Goal: Task Accomplishment & Management: Manage account settings

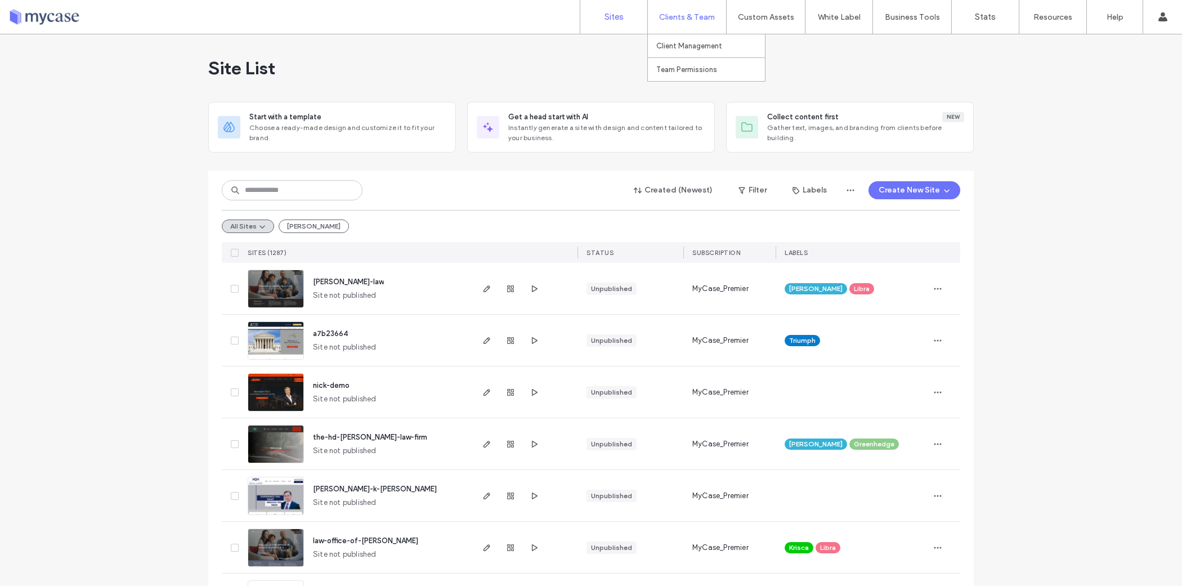
click at [689, 17] on label "Clients & Team" at bounding box center [687, 17] width 56 height 10
click at [692, 43] on label "Client Management" at bounding box center [689, 46] width 66 height 8
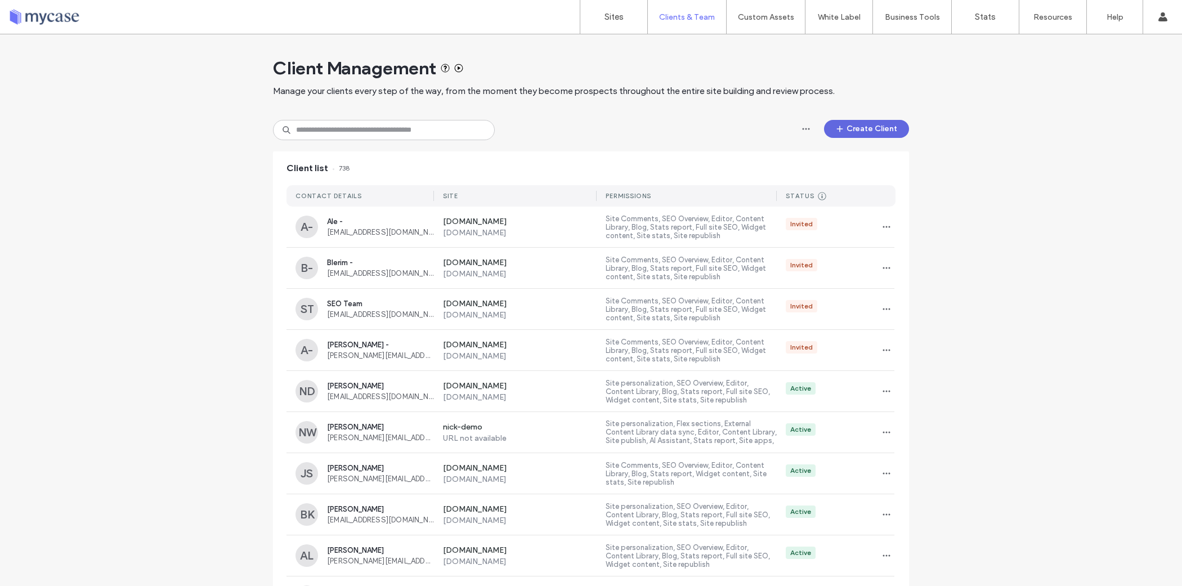
click at [845, 125] on button "Create Client" at bounding box center [866, 129] width 85 height 18
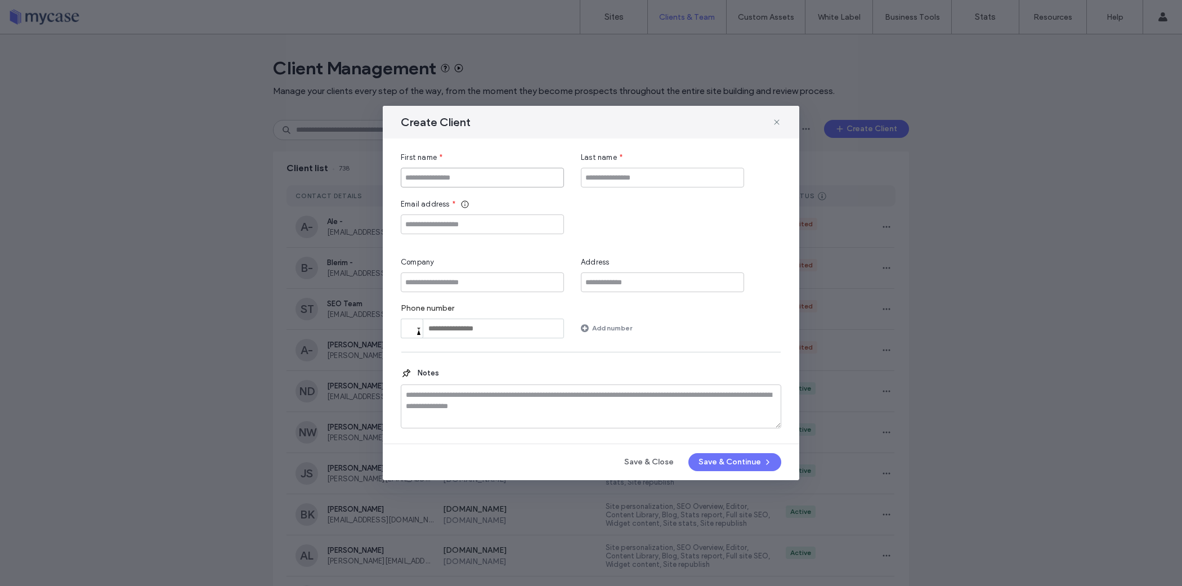
click at [476, 183] on input "First name" at bounding box center [482, 178] width 163 height 20
type input "******"
click at [472, 226] on input "Email address" at bounding box center [482, 224] width 163 height 20
paste input "**********"
type input "**********"
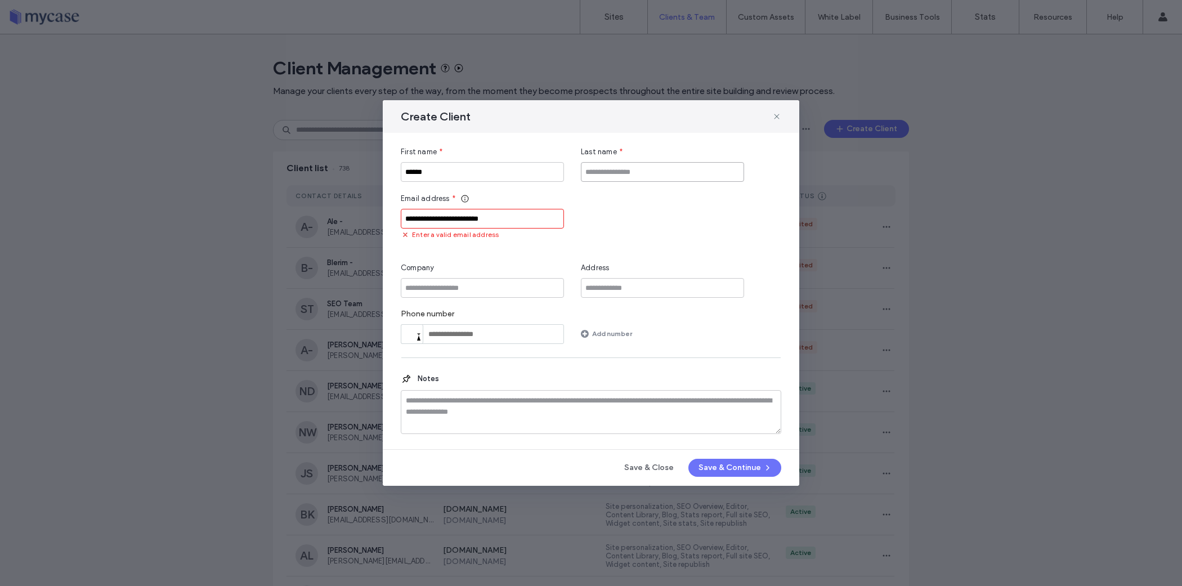
click at [635, 162] on input "Last name" at bounding box center [662, 172] width 163 height 20
type input "******"
click at [517, 221] on input "**********" at bounding box center [482, 219] width 163 height 20
click at [407, 220] on input "**********" at bounding box center [482, 219] width 163 height 20
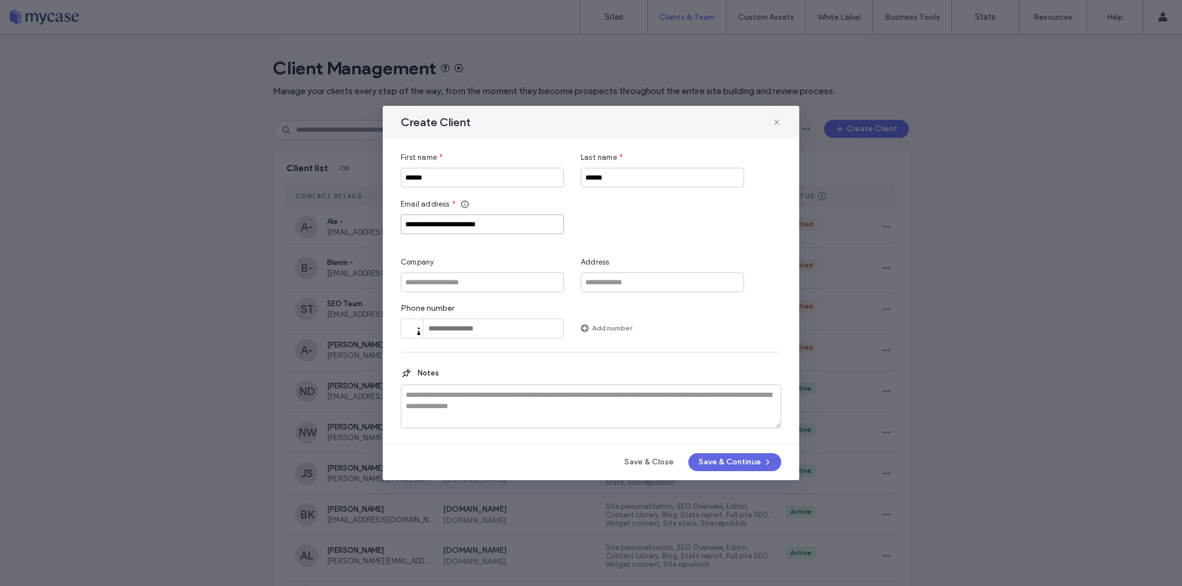
type input "**********"
click at [717, 454] on button "Save & Continue" at bounding box center [734, 462] width 93 height 18
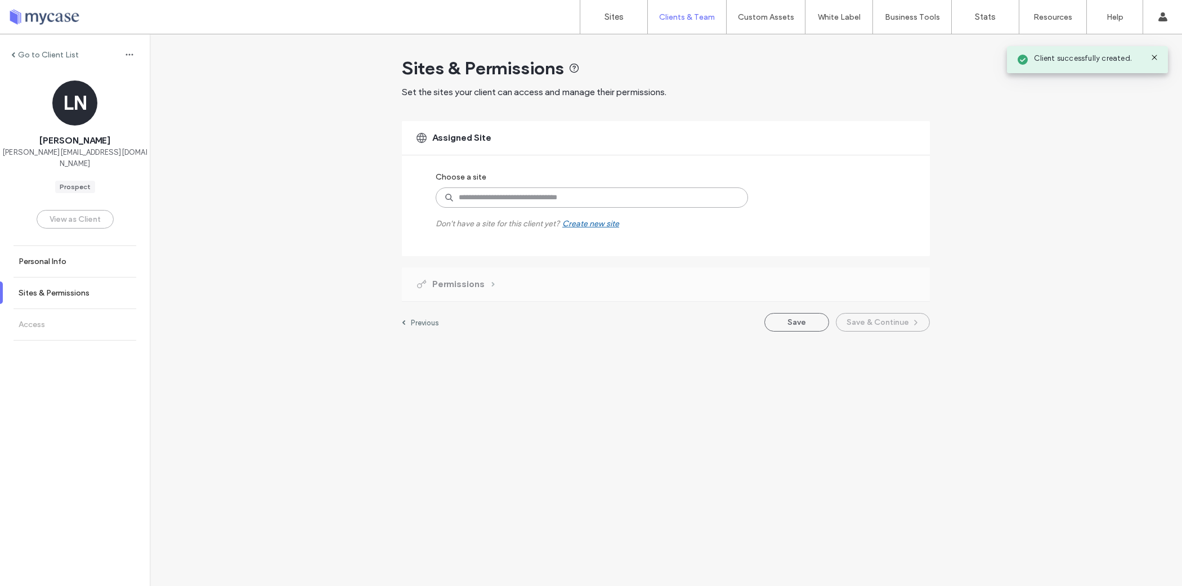
click at [529, 195] on input at bounding box center [592, 197] width 312 height 20
type input "****"
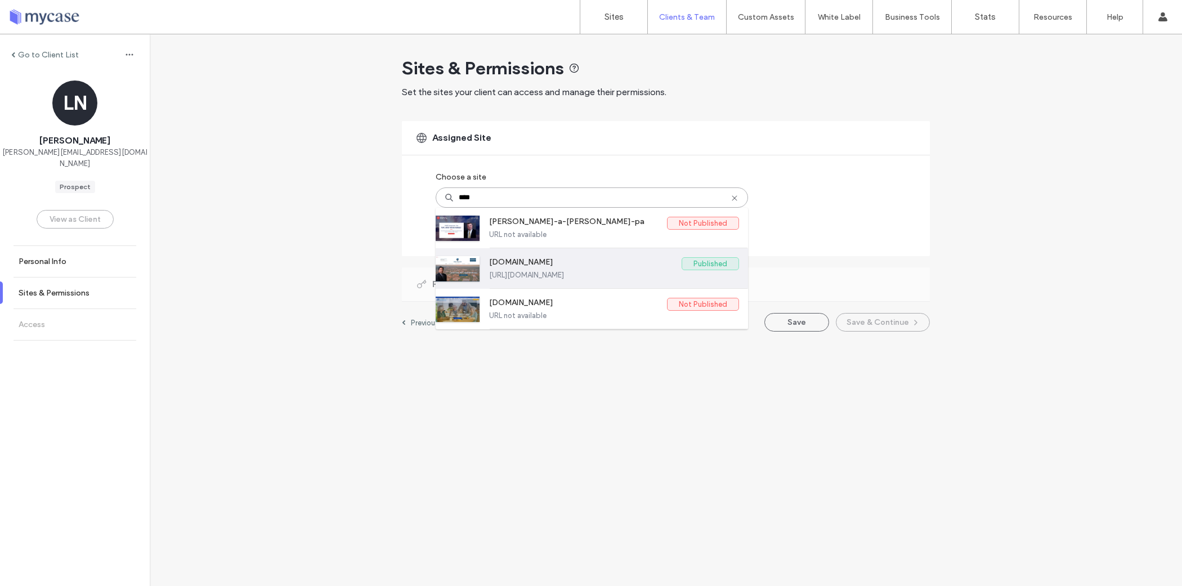
click at [571, 274] on label "[URL][DOMAIN_NAME]" at bounding box center [614, 275] width 250 height 8
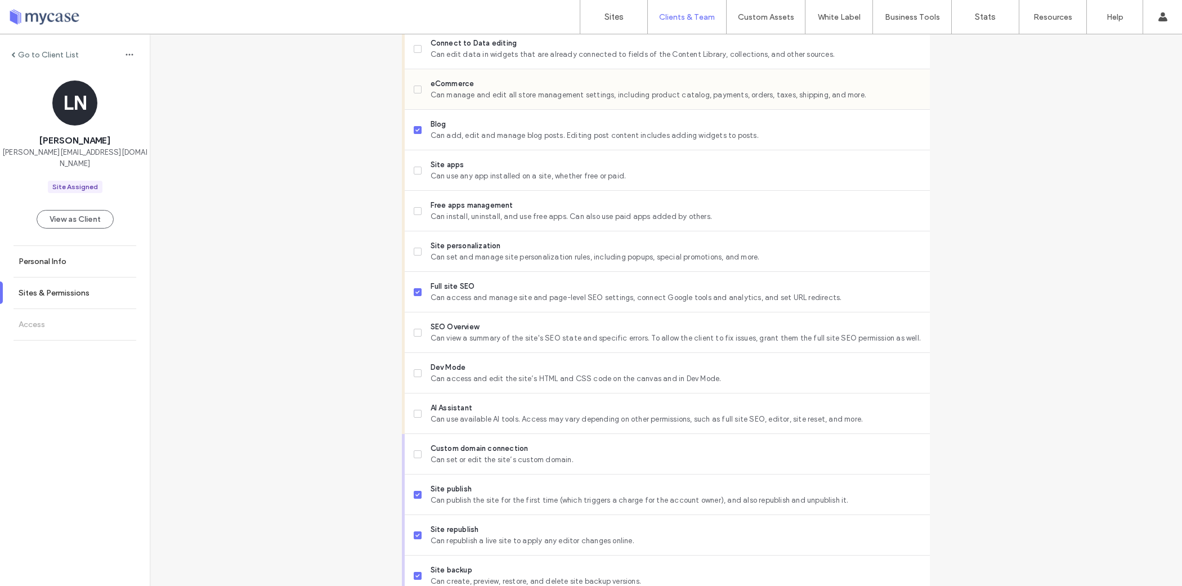
scroll to position [806, 0]
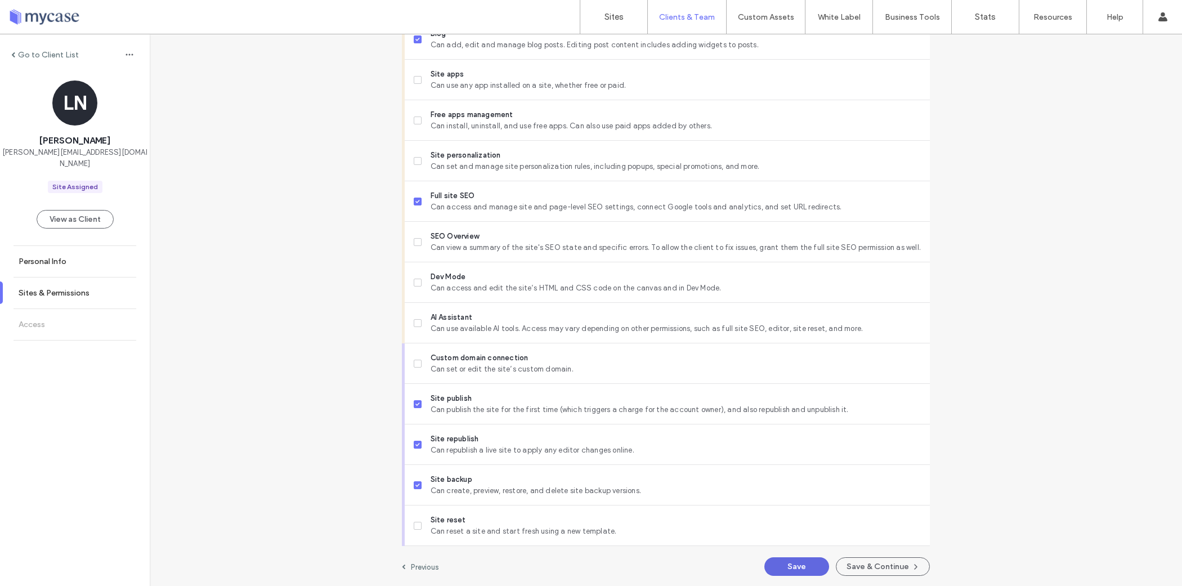
click at [795, 565] on button "Save" at bounding box center [796, 566] width 65 height 19
drag, startPoint x: 883, startPoint y: 563, endPoint x: 734, endPoint y: 488, distance: 166.6
click at [882, 563] on button "Save & Continue" at bounding box center [883, 566] width 94 height 19
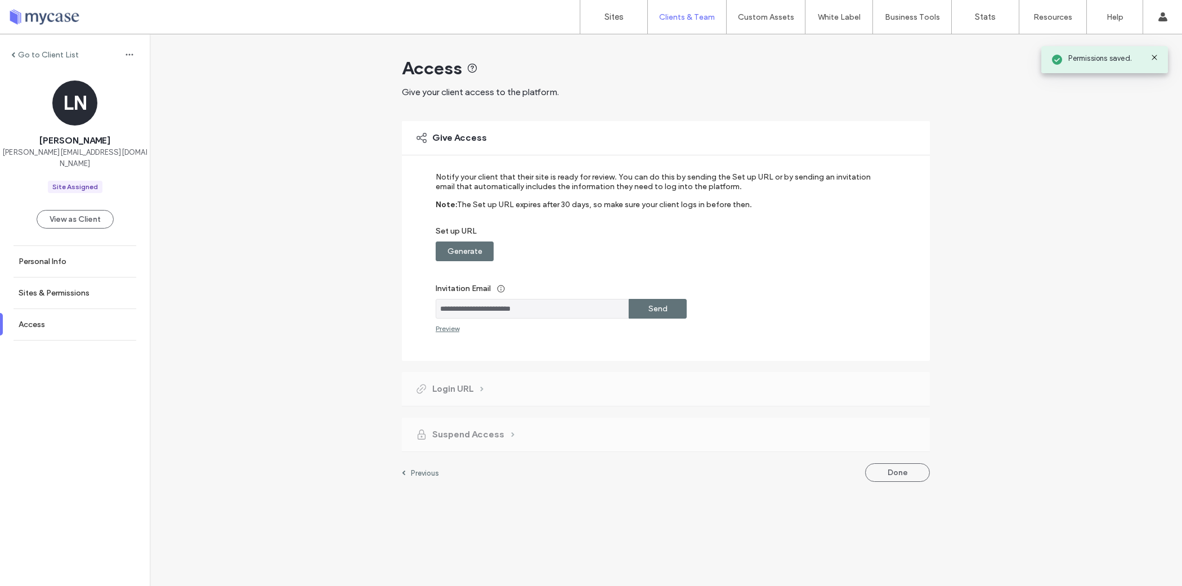
drag, startPoint x: 658, startPoint y: 314, endPoint x: 455, endPoint y: 262, distance: 209.6
click at [657, 314] on label "Send" at bounding box center [657, 308] width 19 height 21
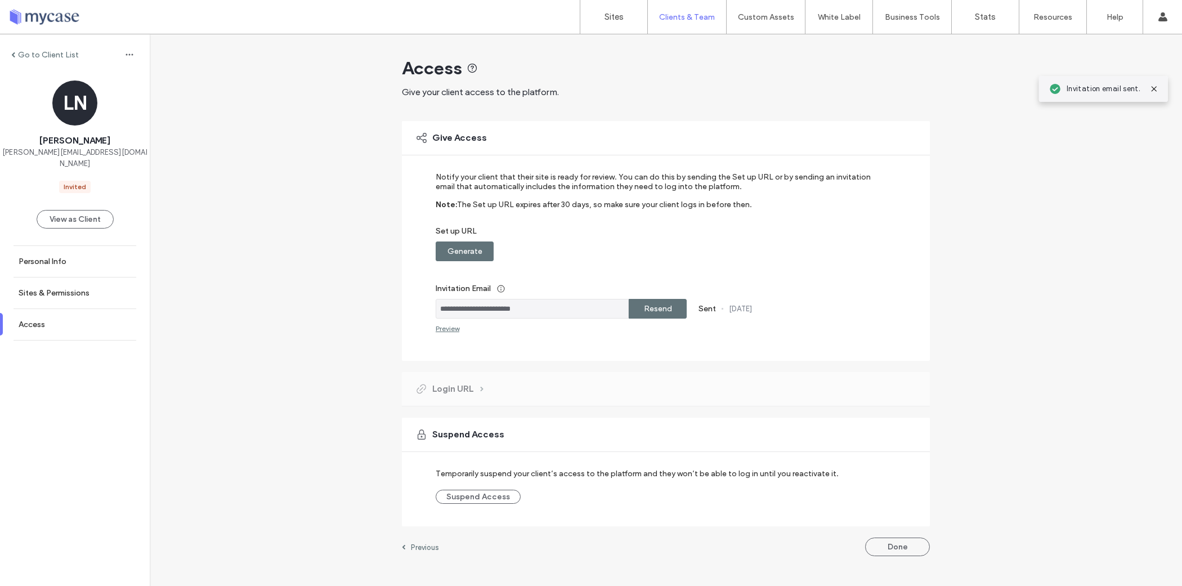
click at [451, 254] on label "Generate" at bounding box center [464, 251] width 35 height 21
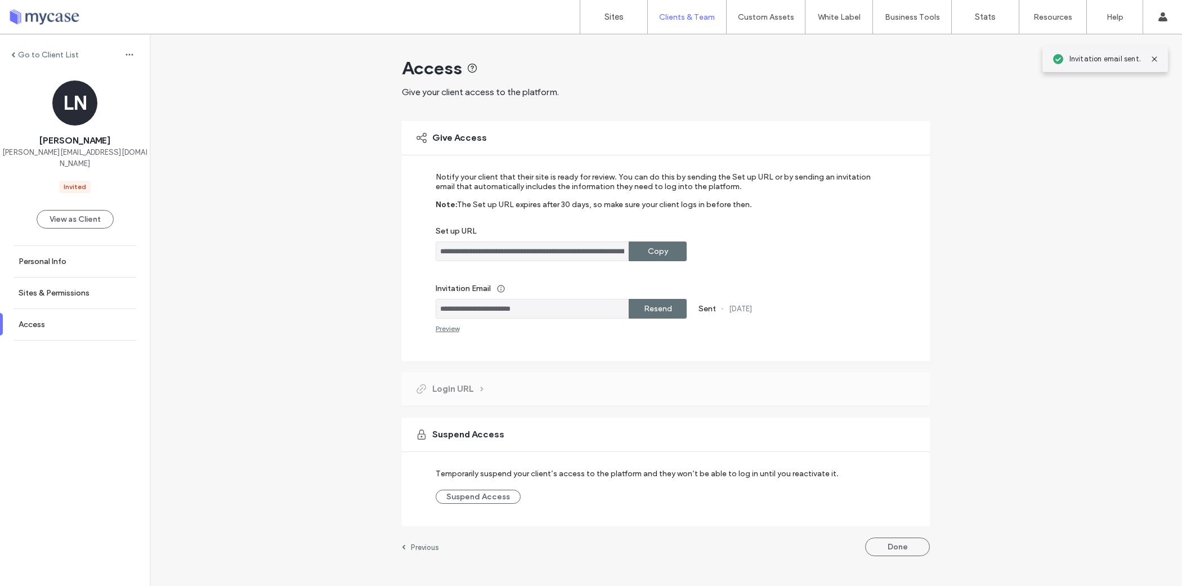
click at [674, 252] on div "Copy" at bounding box center [658, 251] width 58 height 20
click at [605, 23] on link "Sites" at bounding box center [613, 17] width 67 height 34
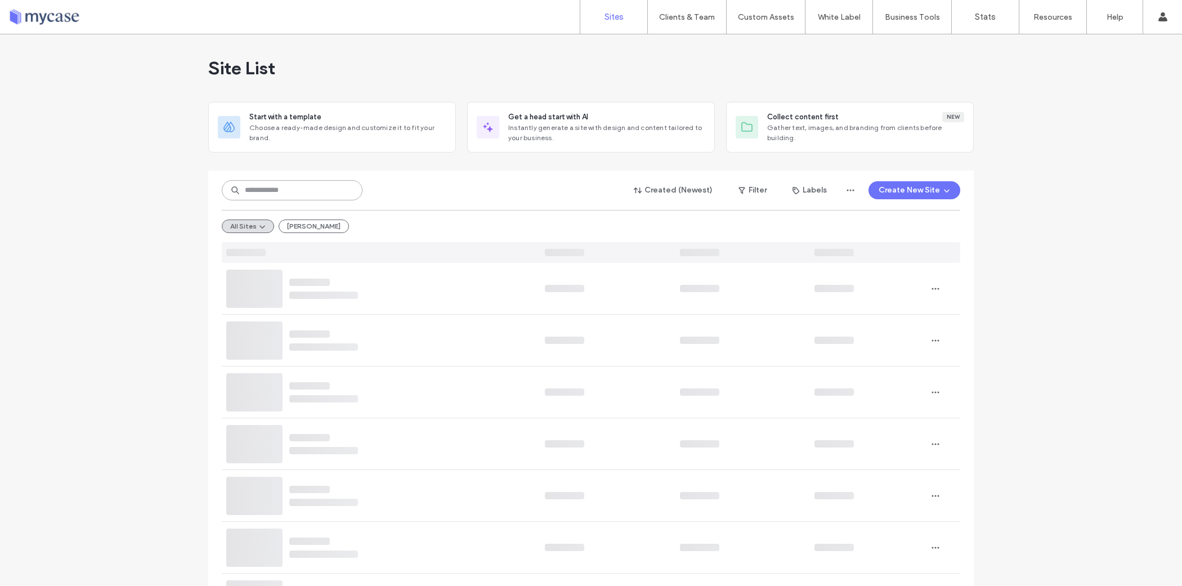
click at [280, 197] on input at bounding box center [292, 190] width 141 height 20
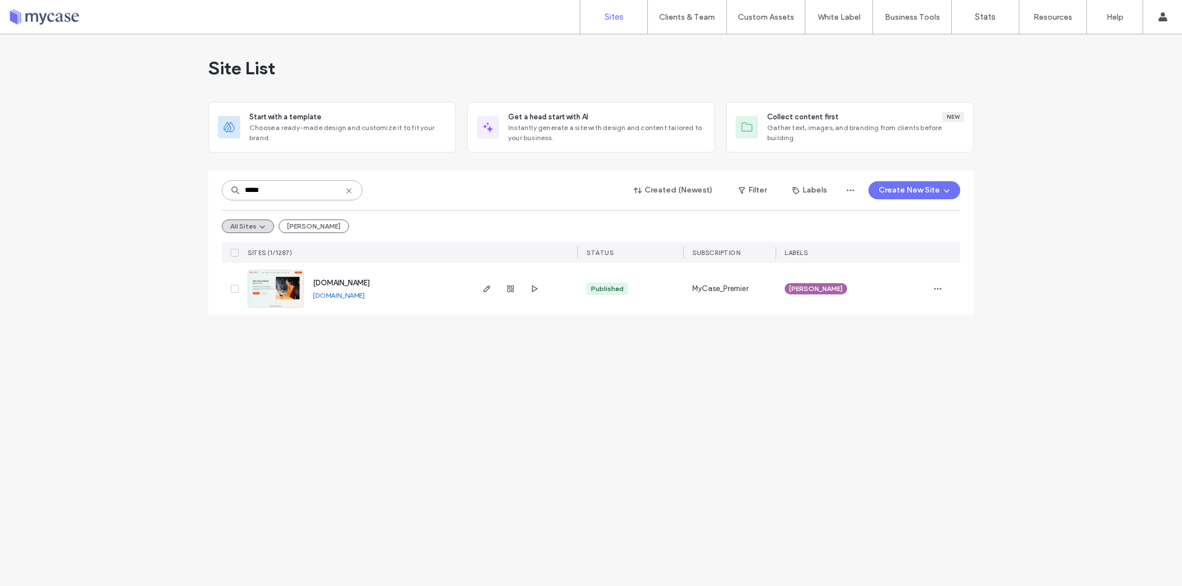
type input "*****"
click at [363, 280] on span "[DOMAIN_NAME]" at bounding box center [341, 283] width 57 height 8
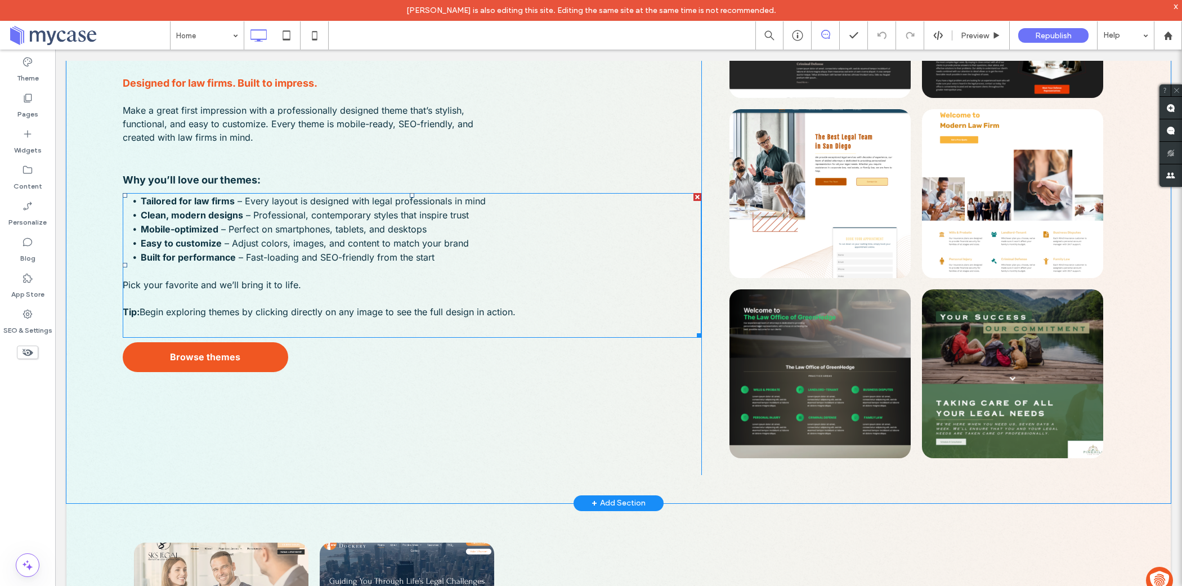
scroll to position [1541, 0]
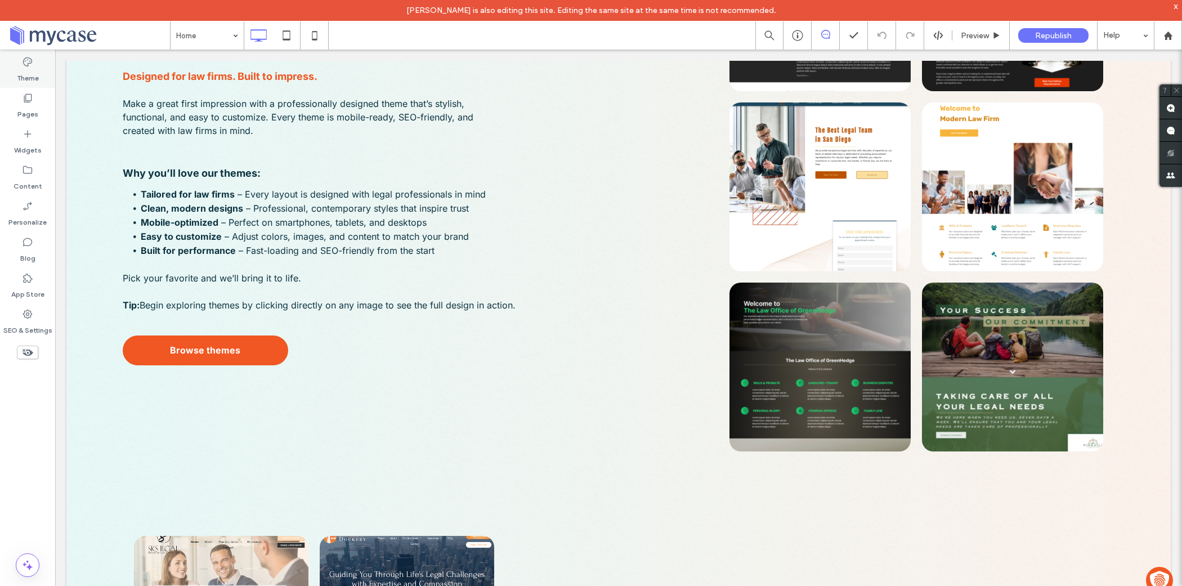
click at [27, 84] on div "Theme" at bounding box center [27, 70] width 55 height 36
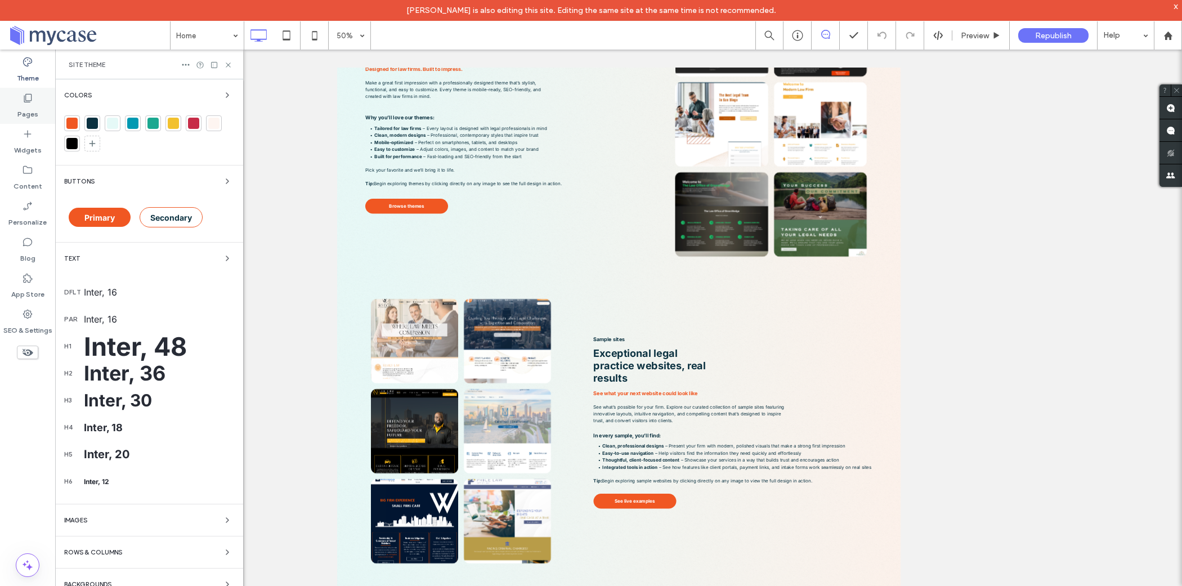
click at [30, 98] on icon at bounding box center [27, 97] width 11 height 11
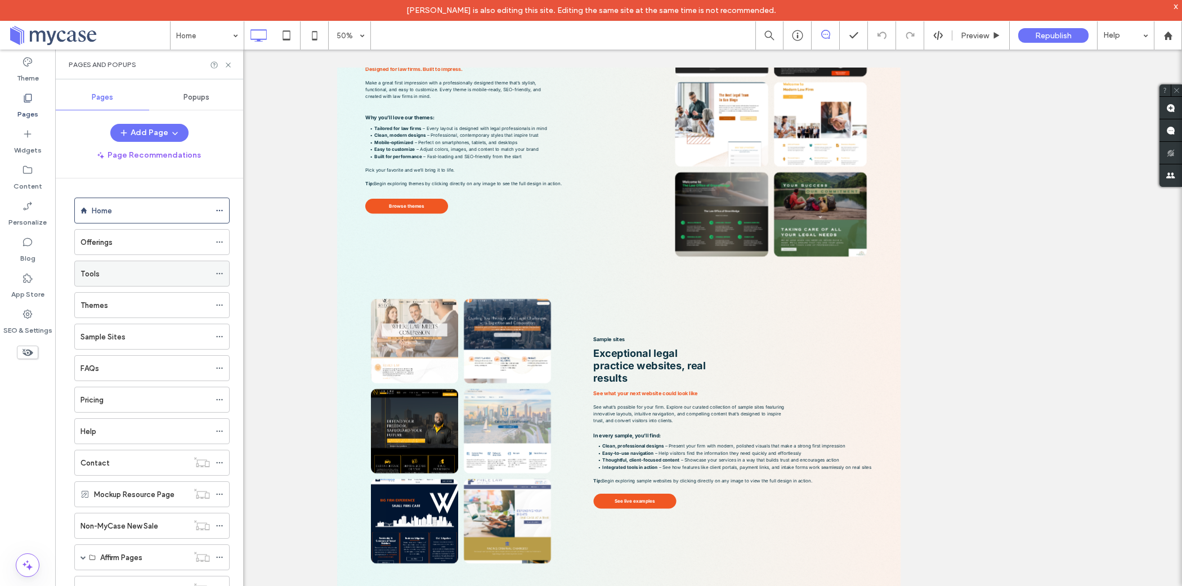
scroll to position [84, 0]
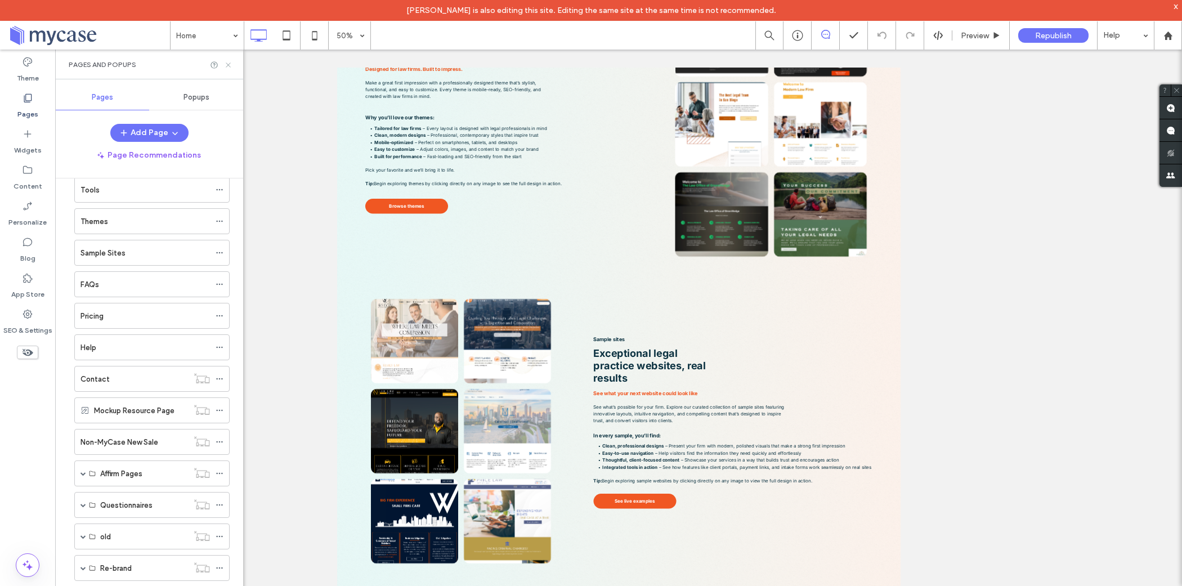
drag, startPoint x: 229, startPoint y: 63, endPoint x: 173, endPoint y: 14, distance: 74.5
click at [229, 63] on icon at bounding box center [228, 65] width 8 height 8
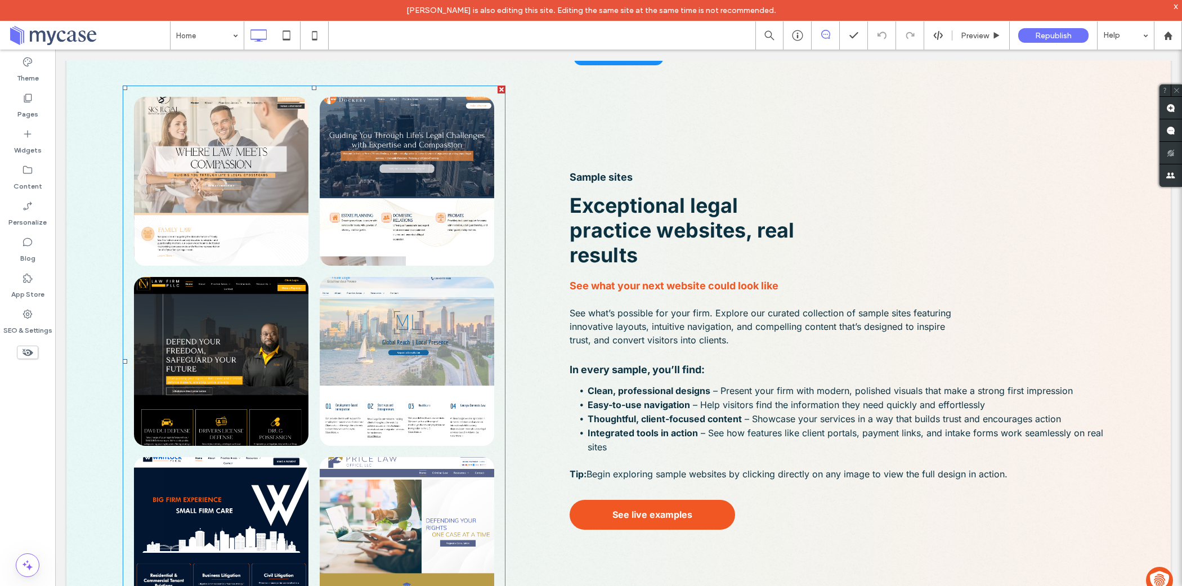
scroll to position [1989, 0]
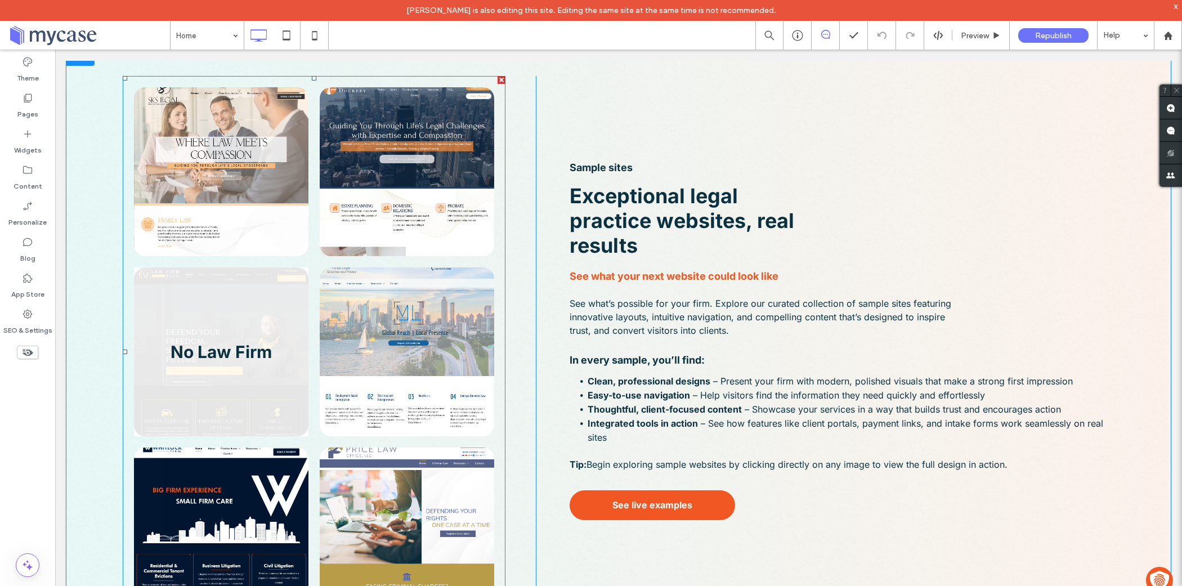
click at [236, 341] on link at bounding box center [221, 351] width 174 height 169
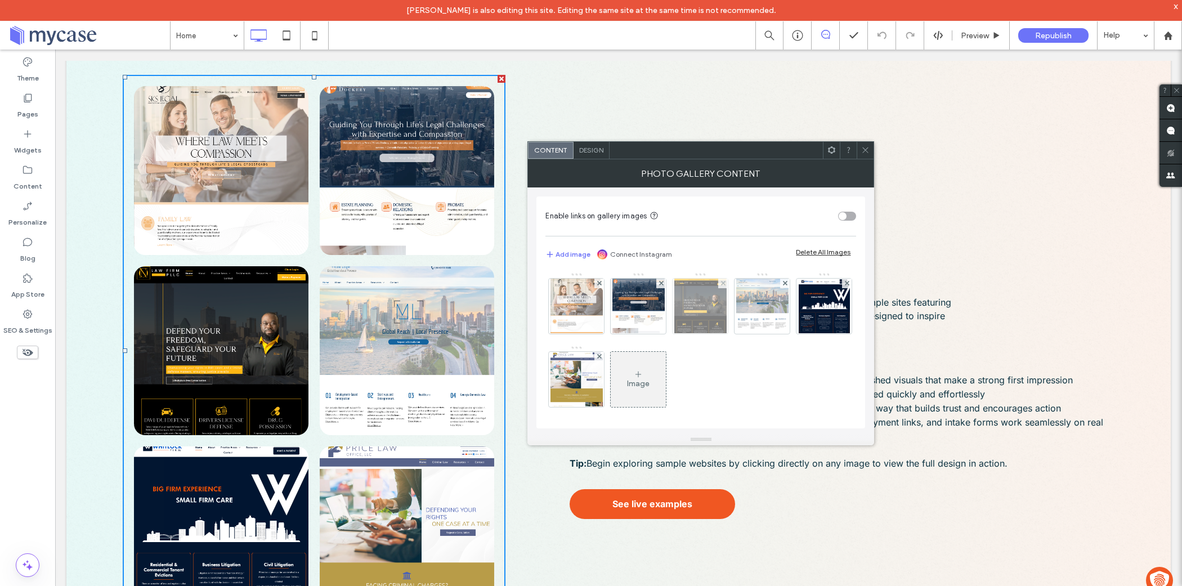
click at [719, 311] on img at bounding box center [700, 306] width 52 height 55
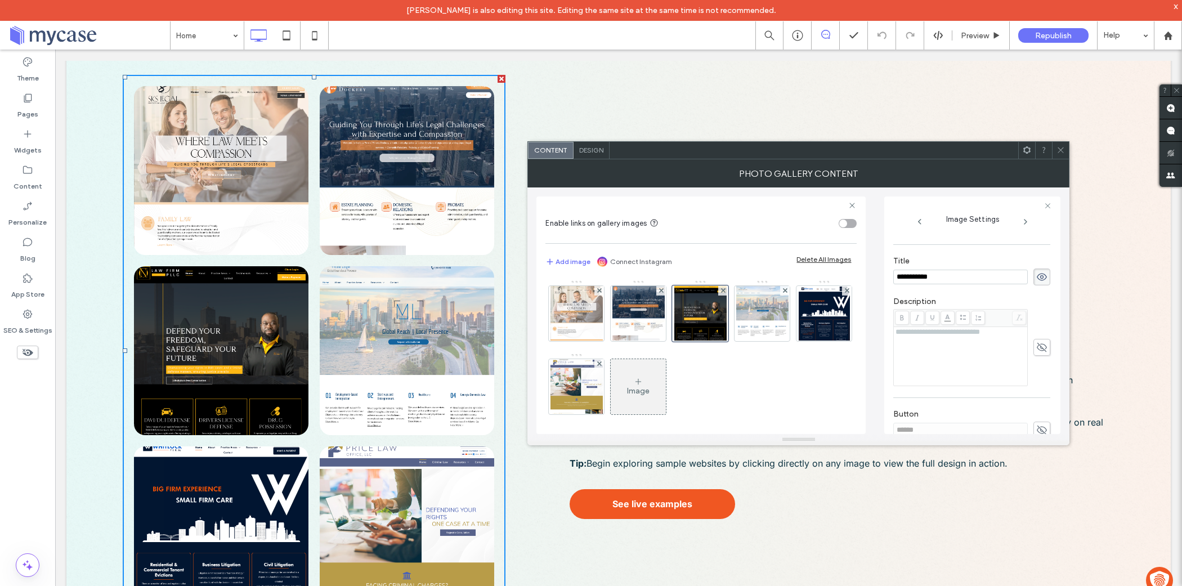
scroll to position [0, 0]
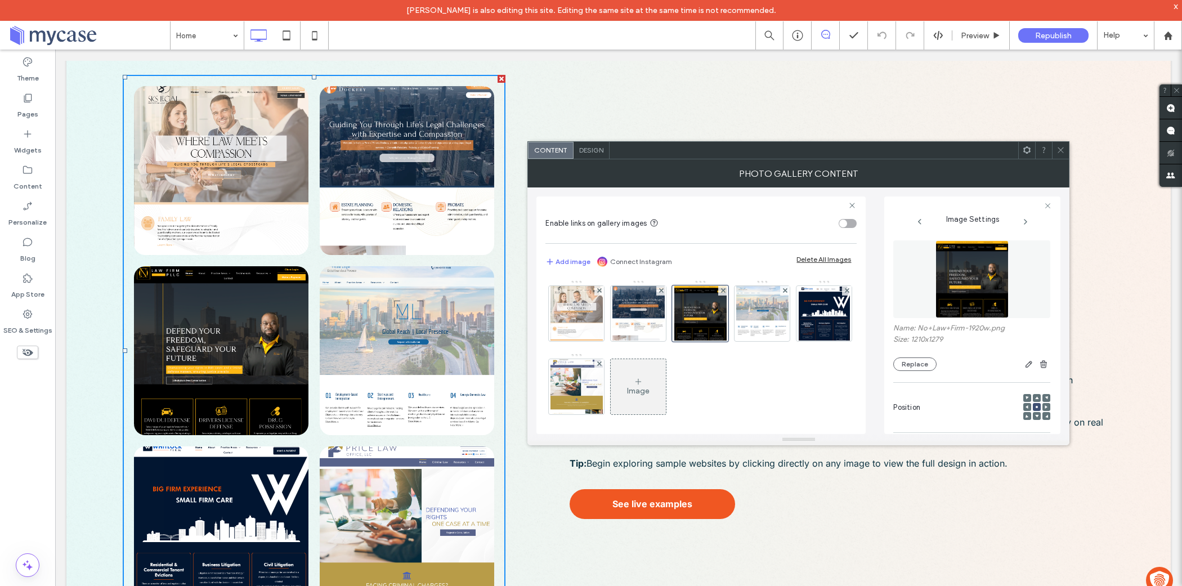
click at [966, 289] on img at bounding box center [972, 279] width 74 height 78
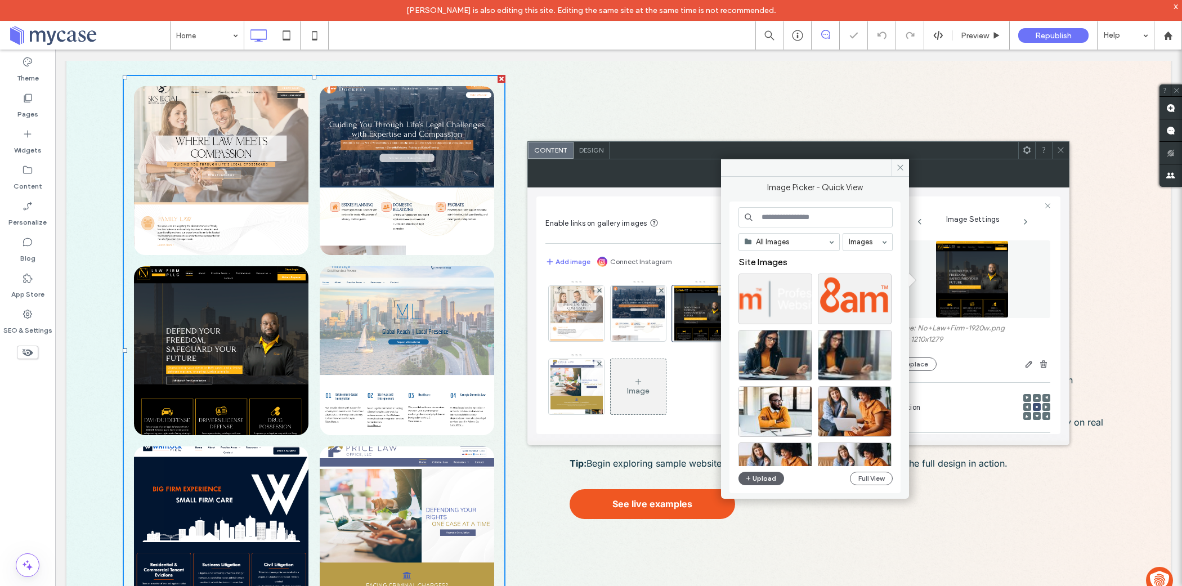
click at [962, 290] on img at bounding box center [972, 279] width 74 height 78
click at [902, 169] on icon at bounding box center [900, 167] width 8 height 8
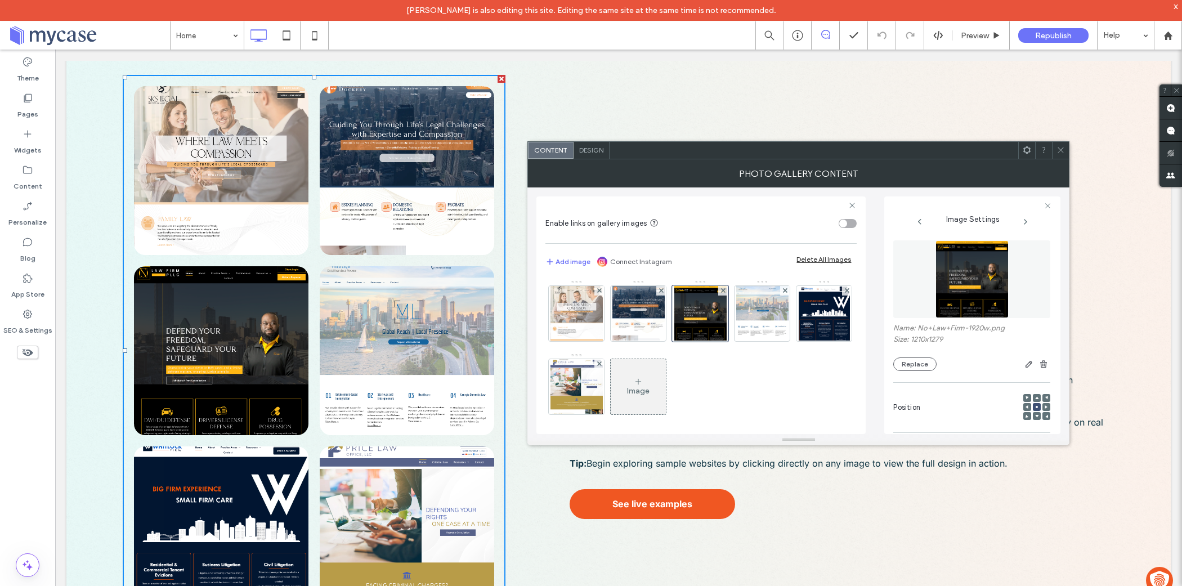
click at [1059, 150] on icon at bounding box center [1060, 150] width 8 height 8
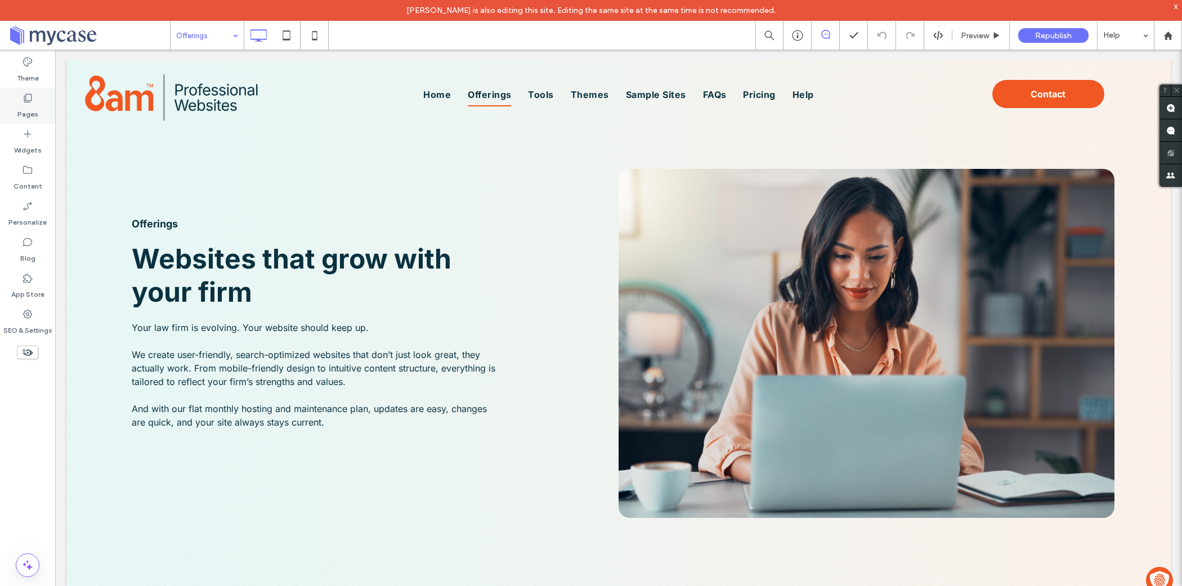
click at [24, 111] on label "Pages" at bounding box center [27, 112] width 21 height 16
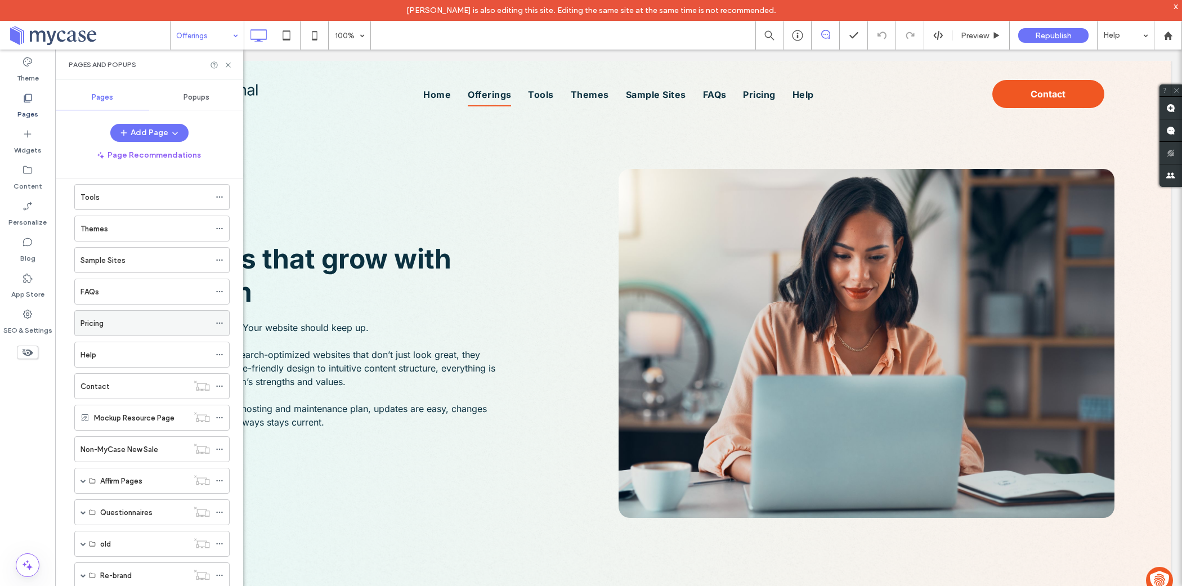
scroll to position [84, 0]
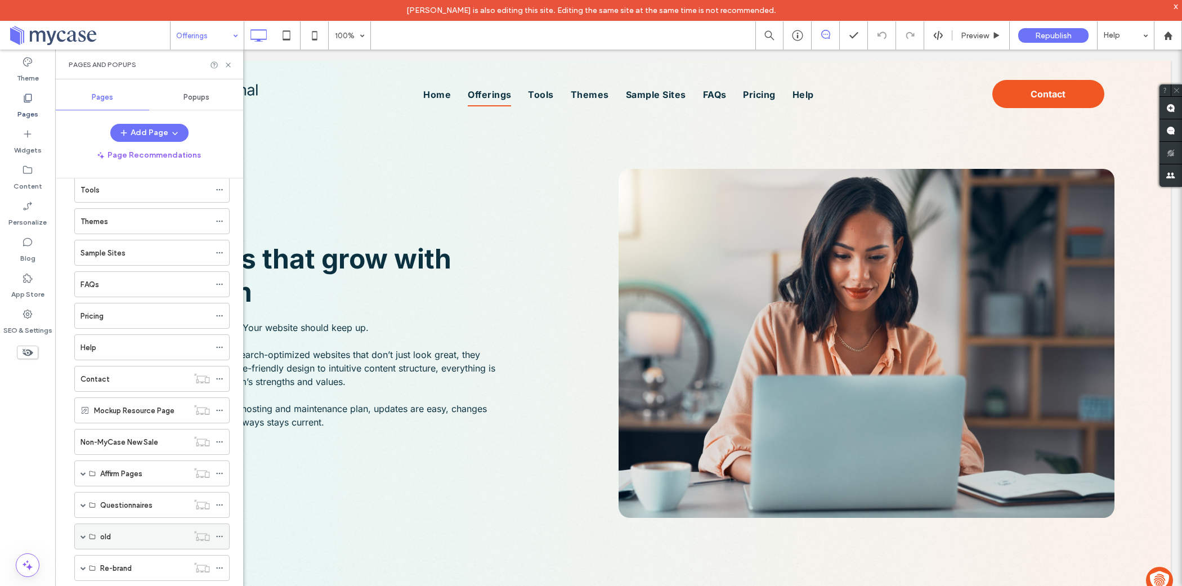
click at [82, 533] on span at bounding box center [83, 536] width 6 height 6
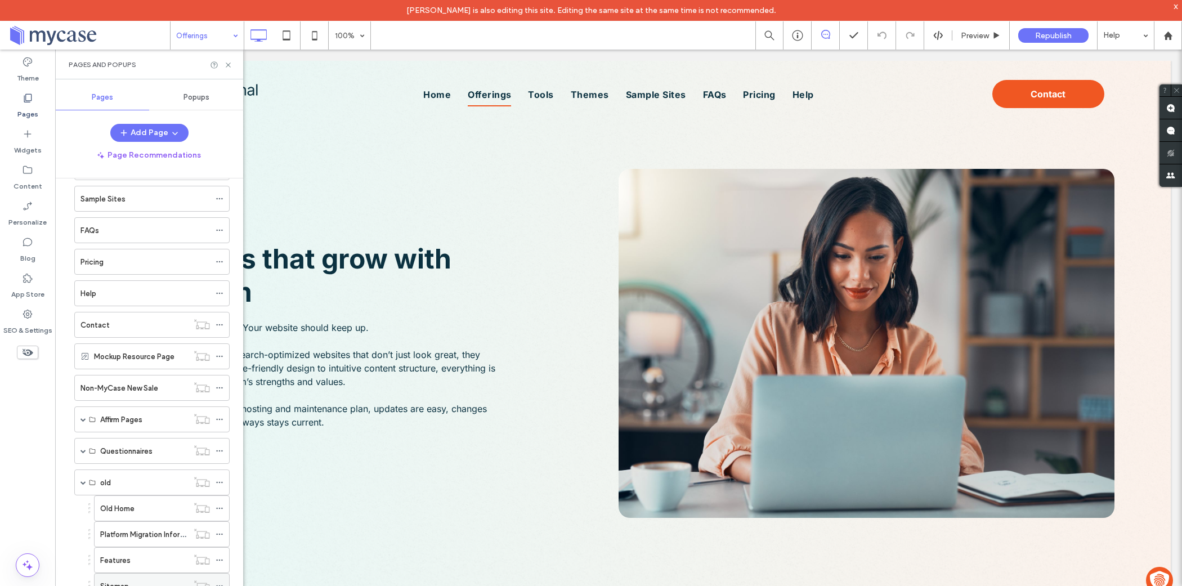
scroll to position [211, 0]
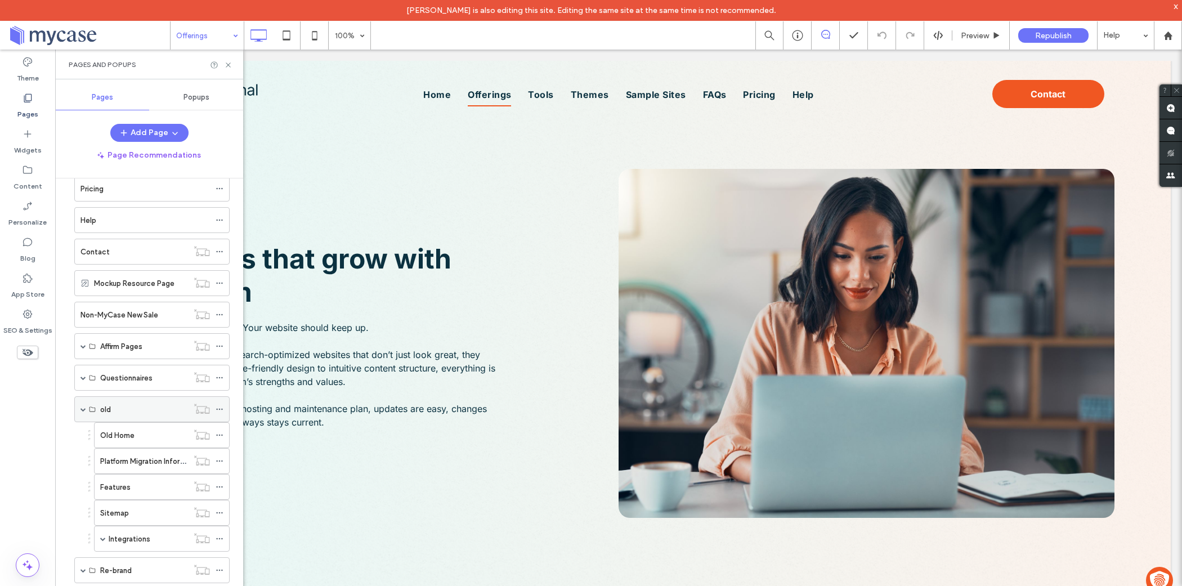
click at [79, 401] on div "old" at bounding box center [151, 409] width 155 height 26
click at [81, 406] on span at bounding box center [83, 409] width 6 height 6
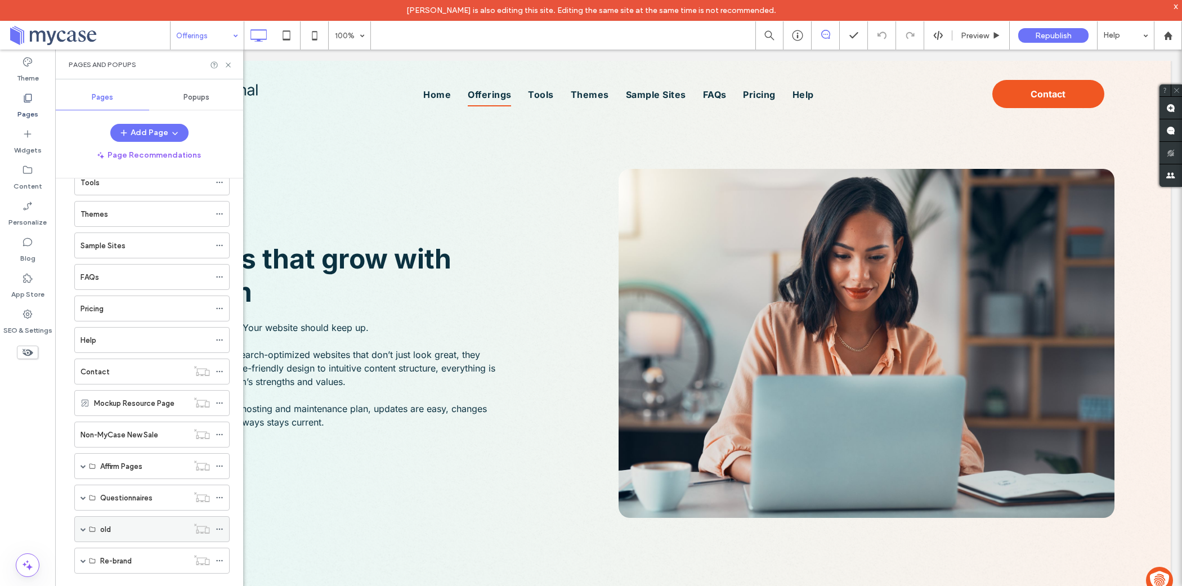
scroll to position [84, 0]
click at [179, 225] on div "Themes" at bounding box center [144, 221] width 129 height 25
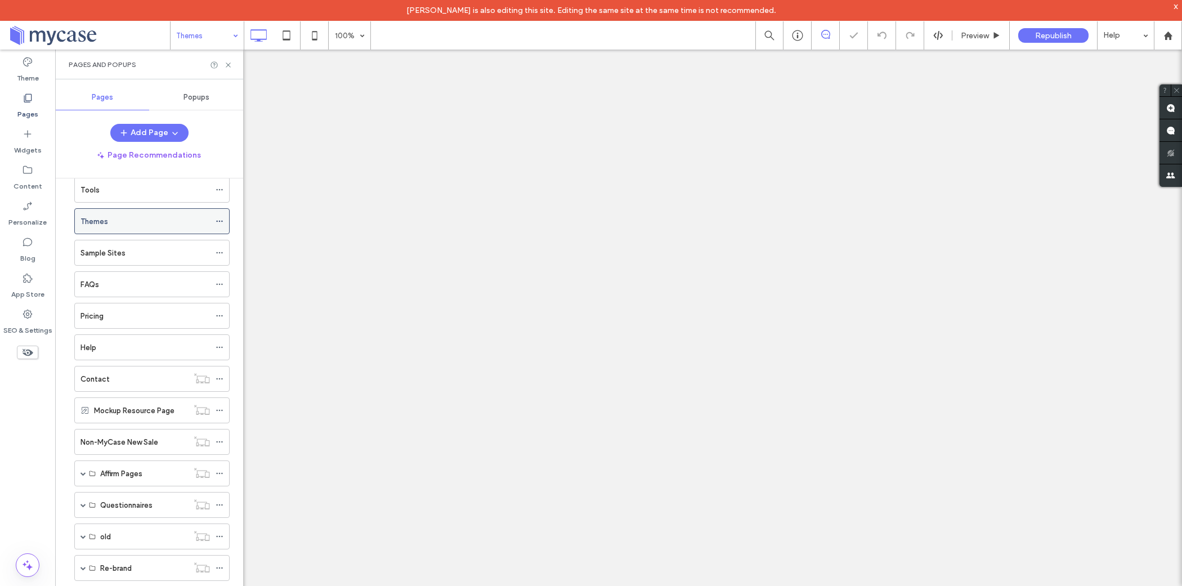
click at [217, 217] on icon at bounding box center [220, 221] width 8 height 8
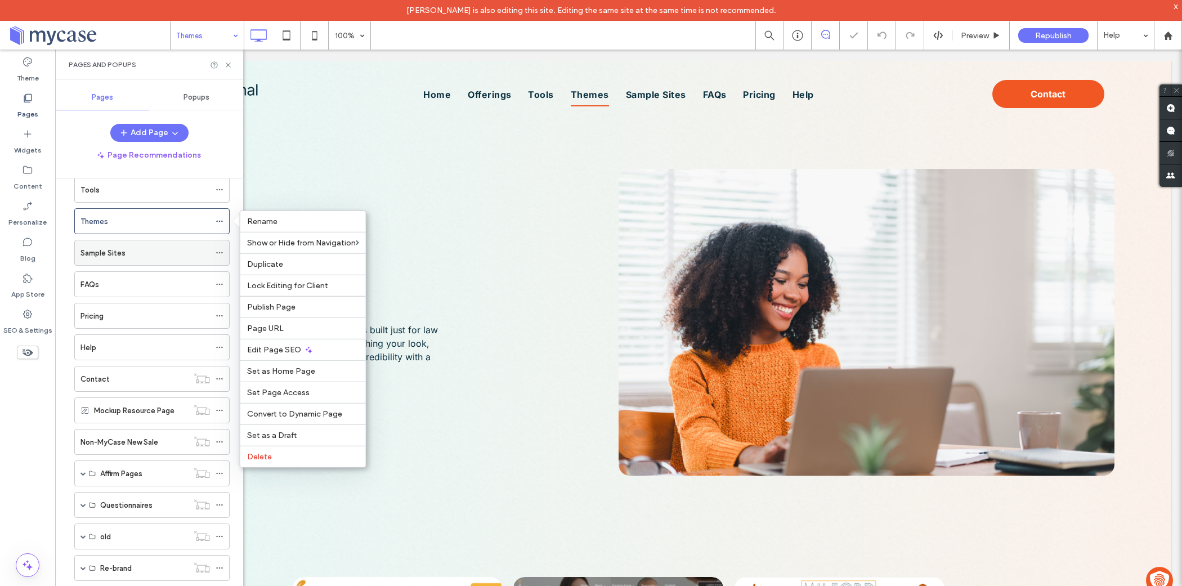
drag, startPoint x: 271, startPoint y: 323, endPoint x: 153, endPoint y: 255, distance: 136.1
click at [271, 324] on span "Page URL" at bounding box center [265, 329] width 37 height 10
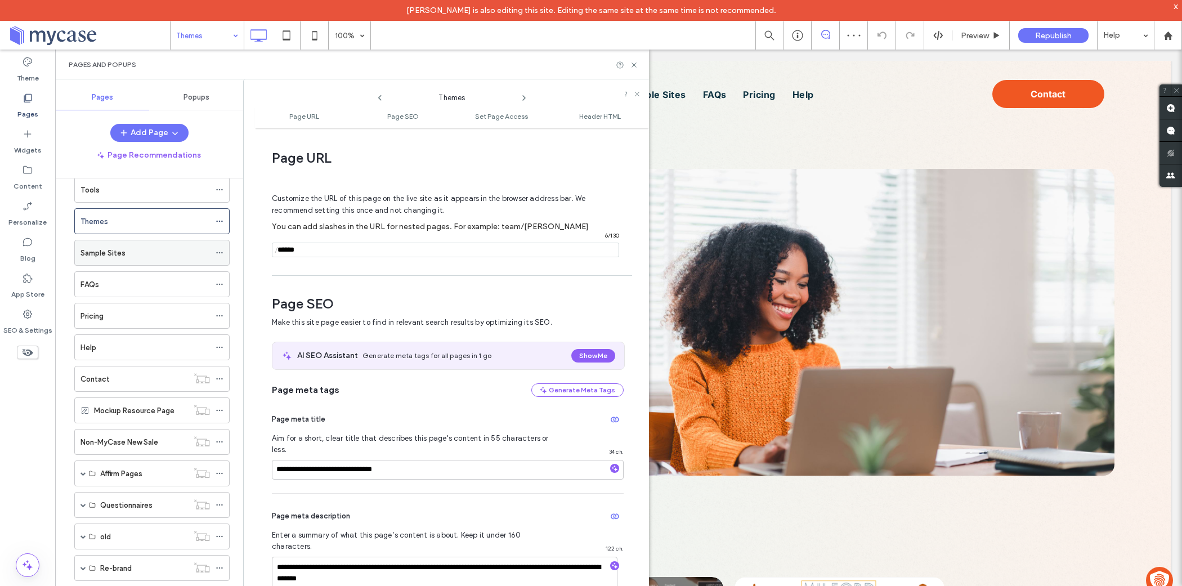
click at [221, 249] on icon at bounding box center [220, 253] width 8 height 8
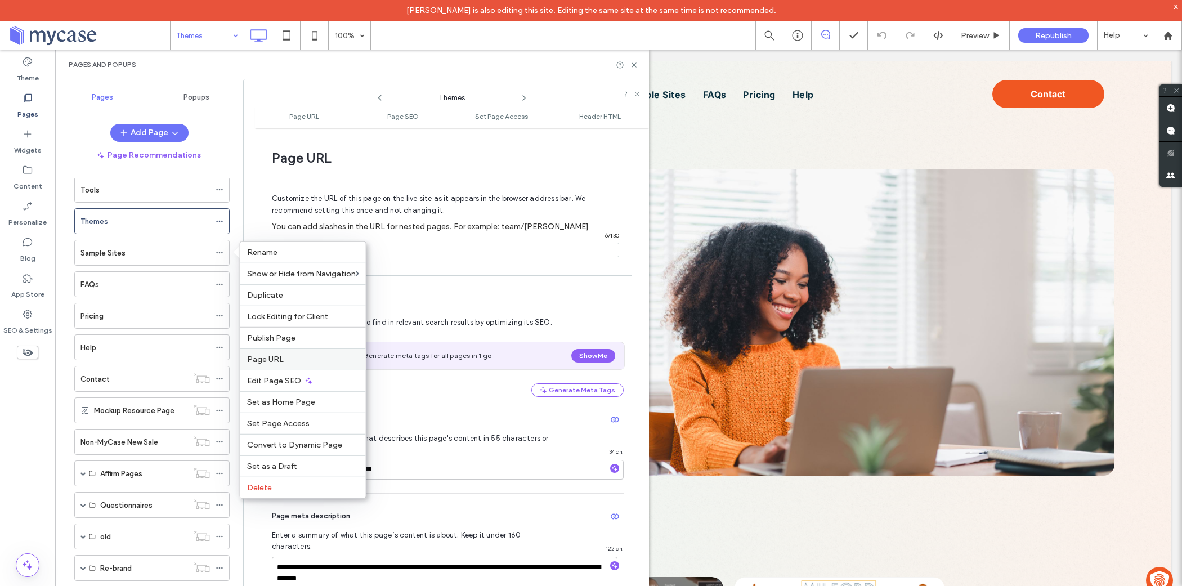
click at [284, 360] on label "Page URL" at bounding box center [303, 359] width 112 height 10
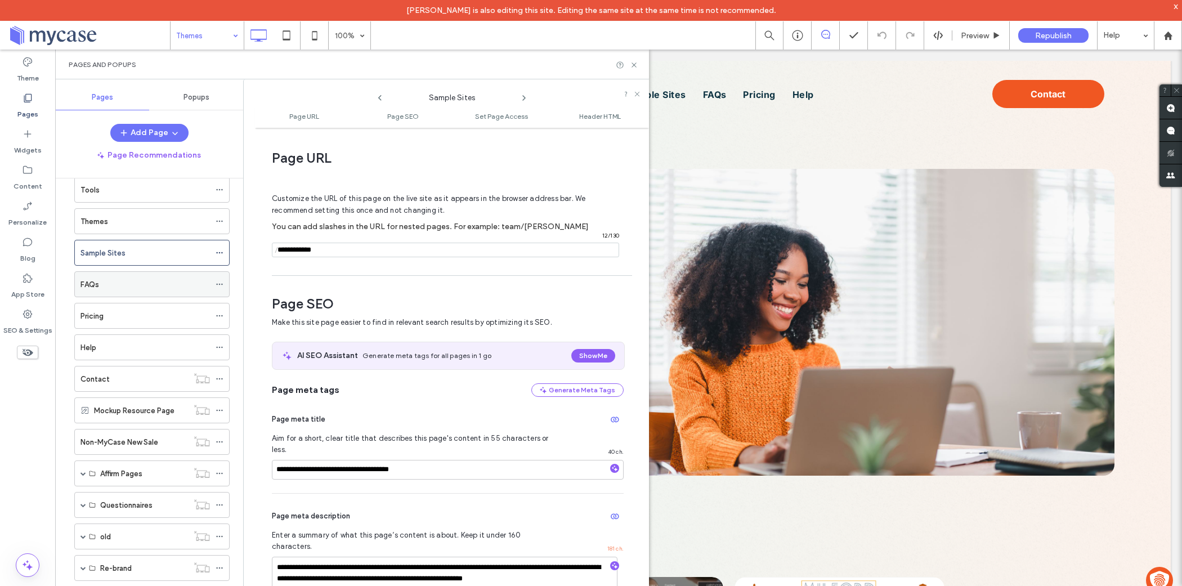
click at [214, 280] on div "FAQs" at bounding box center [151, 284] width 155 height 26
click at [219, 284] on icon at bounding box center [220, 284] width 8 height 8
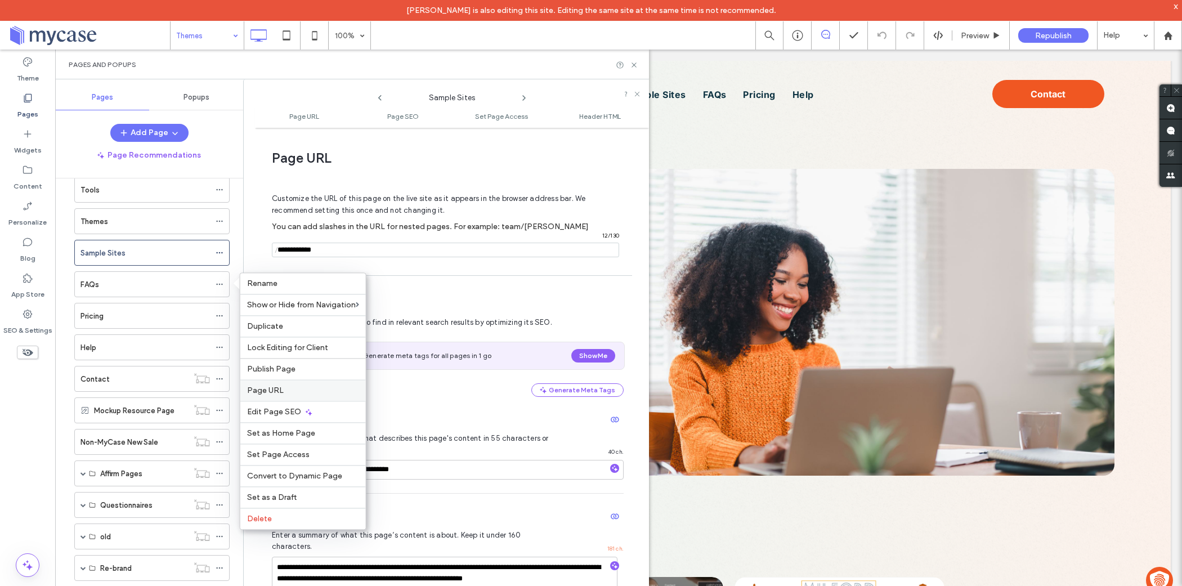
click at [277, 385] on span "Page URL" at bounding box center [265, 390] width 37 height 10
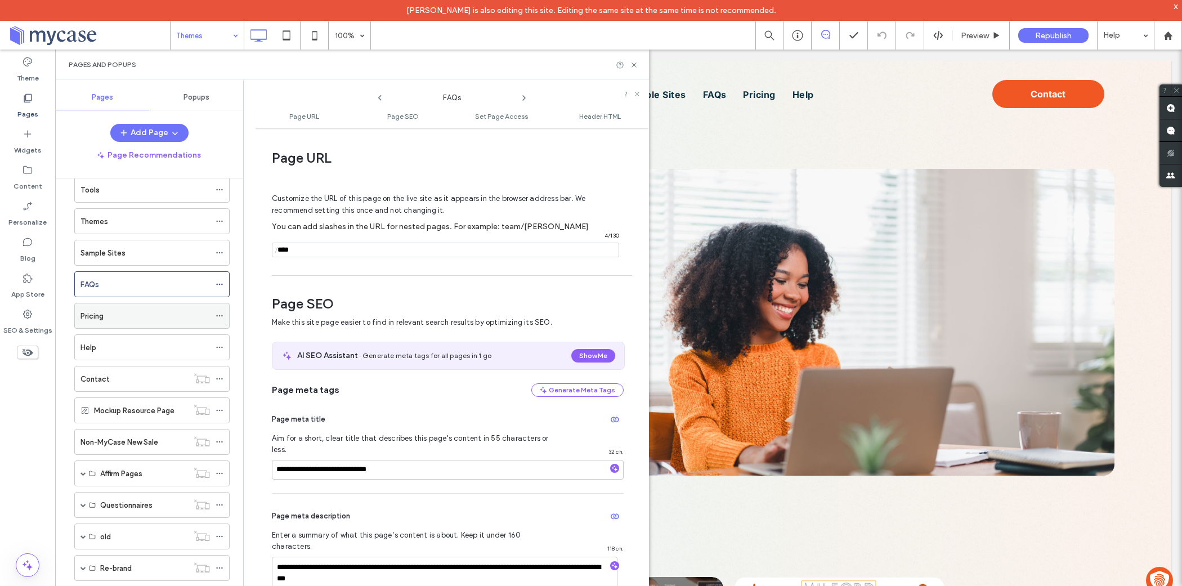
click at [216, 312] on icon at bounding box center [220, 316] width 8 height 8
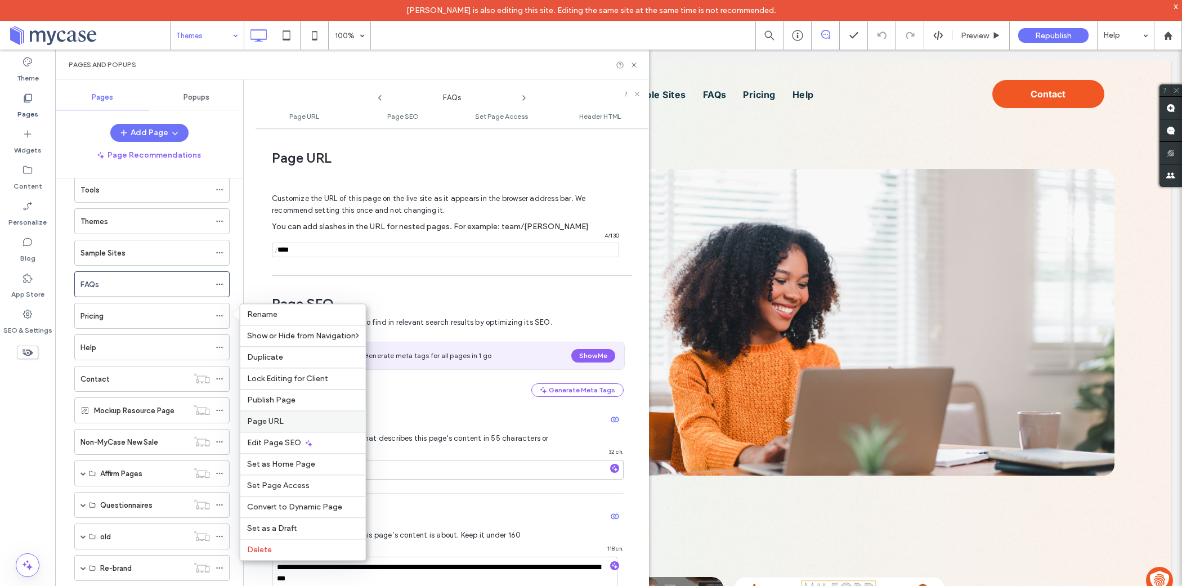
click at [289, 423] on label "Page URL" at bounding box center [303, 421] width 112 height 10
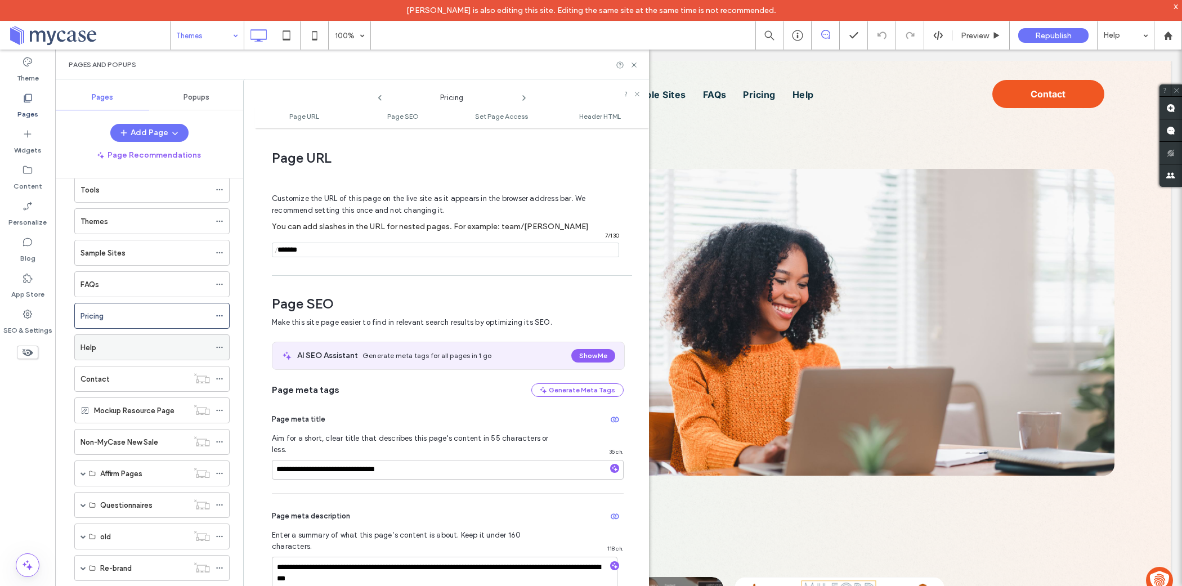
click at [134, 344] on div "Help" at bounding box center [144, 348] width 129 height 12
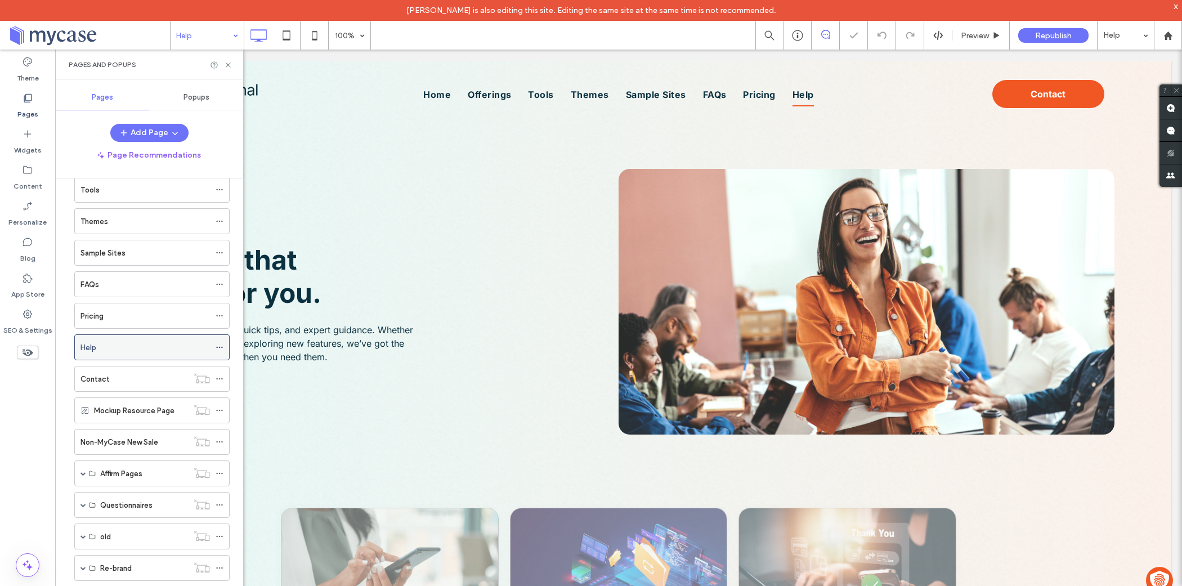
click at [221, 343] on icon at bounding box center [220, 347] width 8 height 8
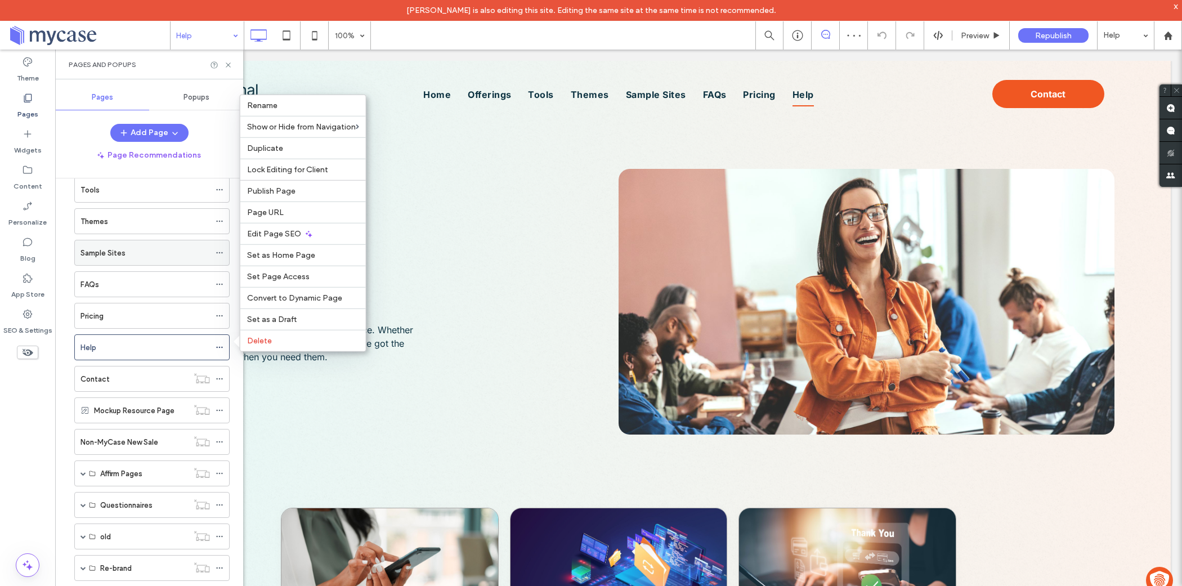
drag, startPoint x: 287, startPoint y: 209, endPoint x: 131, endPoint y: 247, distance: 160.9
click at [287, 209] on label "Page URL" at bounding box center [303, 213] width 112 height 10
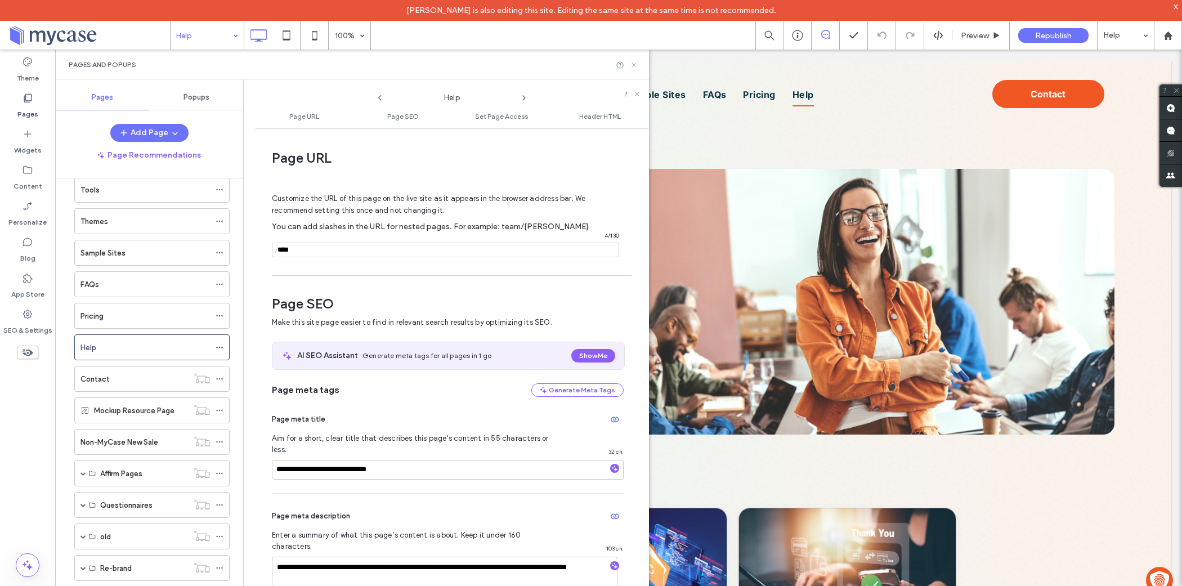
click at [636, 65] on icon at bounding box center [634, 65] width 8 height 8
